Goal: Find specific fact: Find contact information

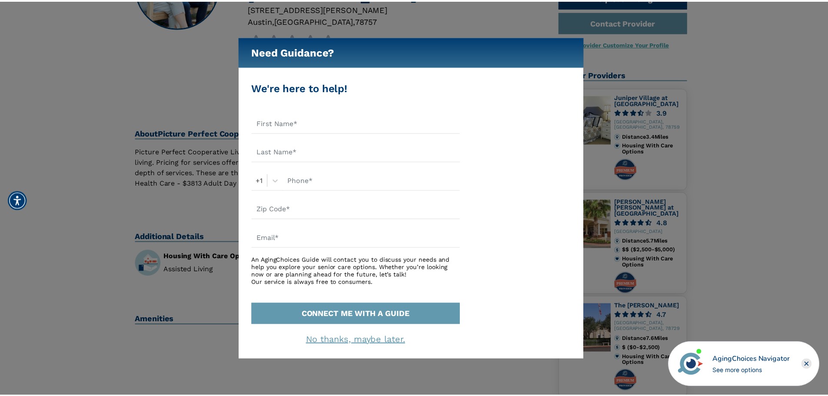
scroll to position [130, 0]
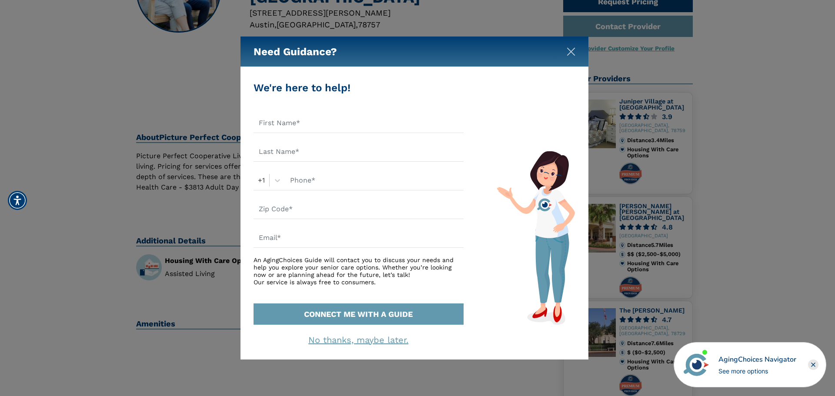
click at [573, 51] on img "Close" at bounding box center [570, 51] width 9 height 9
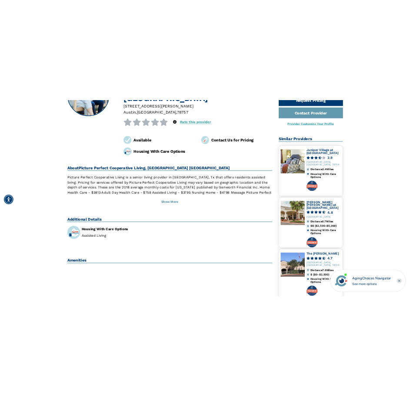
scroll to position [0, 0]
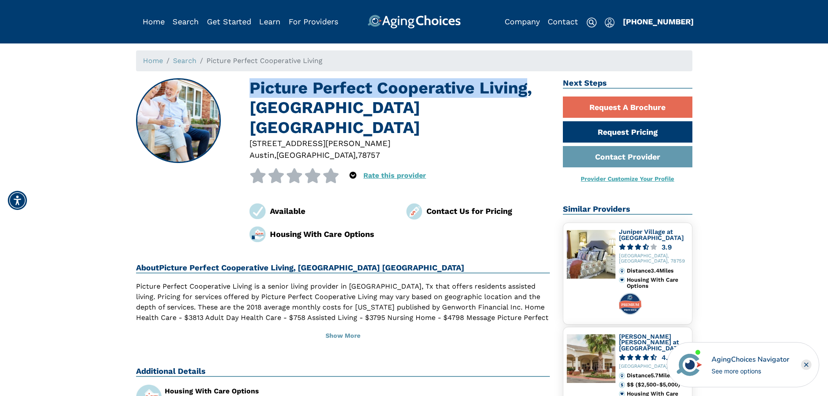
drag, startPoint x: 251, startPoint y: 85, endPoint x: 526, endPoint y: 85, distance: 275.6
click at [526, 85] on h1 "Picture Perfect Cooperative Living, [GEOGRAPHIC_DATA] [GEOGRAPHIC_DATA]" at bounding box center [400, 107] width 300 height 59
copy h1 "Picture Perfect Cooperative Living"
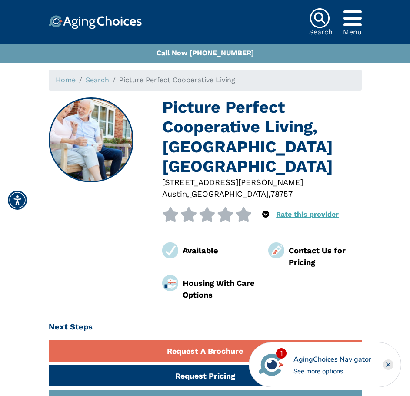
drag, startPoint x: 223, startPoint y: 163, endPoint x: 160, endPoint y: 163, distance: 63.0
click at [160, 176] on div "[STREET_ADDRESS][PERSON_NAME]" at bounding box center [262, 188] width 212 height 24
copy div "[STREET_ADDRESS][PERSON_NAME]"
click at [296, 188] on div at bounding box center [261, 194] width 199 height 12
